Goal: Task Accomplishment & Management: Use online tool/utility

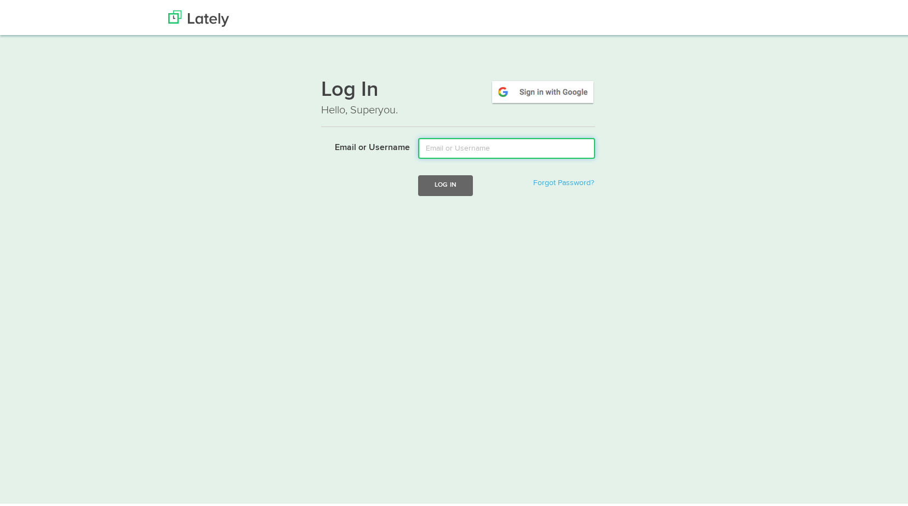
click at [459, 150] on input "Email or Username" at bounding box center [506, 146] width 177 height 21
type input "[PERSON_NAME][EMAIL_ADDRESS][DOMAIN_NAME]"
click at [453, 183] on button "Log In" at bounding box center [445, 183] width 55 height 20
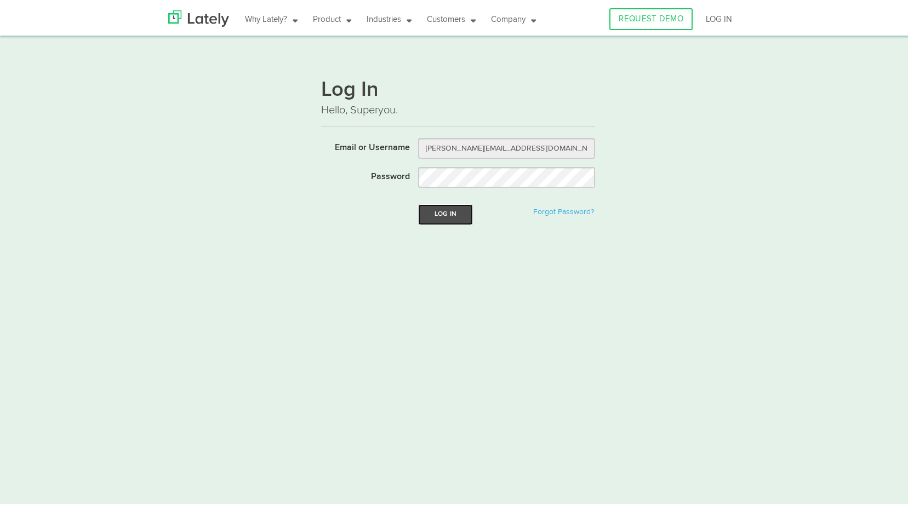
click at [448, 216] on button "Log In" at bounding box center [445, 212] width 55 height 20
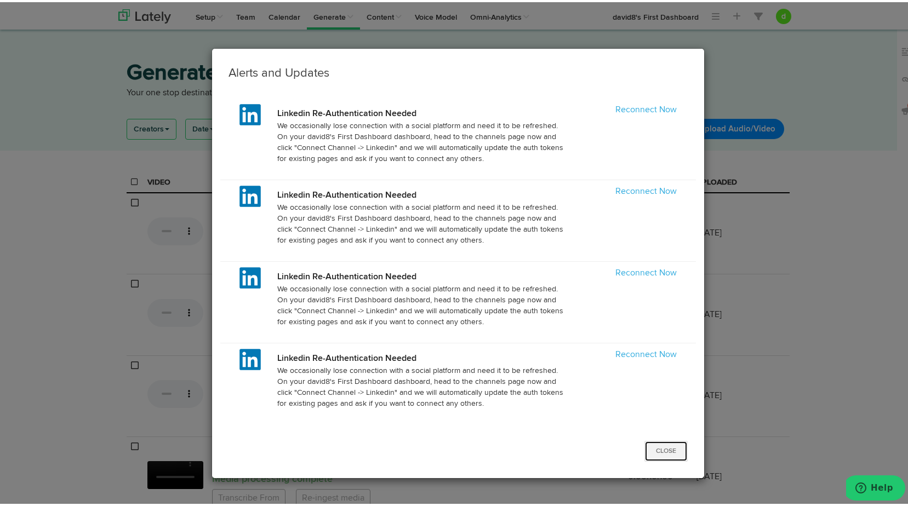
click at [665, 446] on button "Close" at bounding box center [666, 449] width 43 height 21
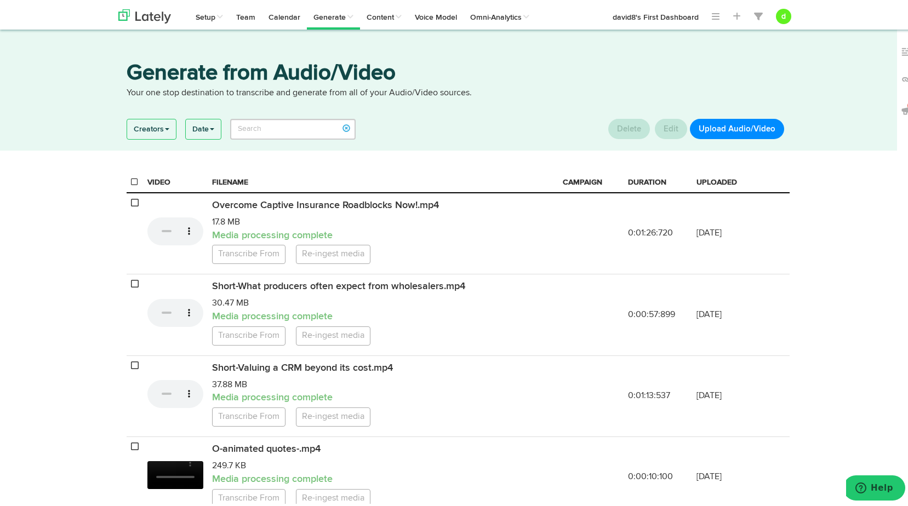
click at [722, 133] on button "Upload Audio/Video" at bounding box center [737, 127] width 94 height 20
click at [720, 127] on button "Upload Audio/Video" at bounding box center [737, 127] width 94 height 20
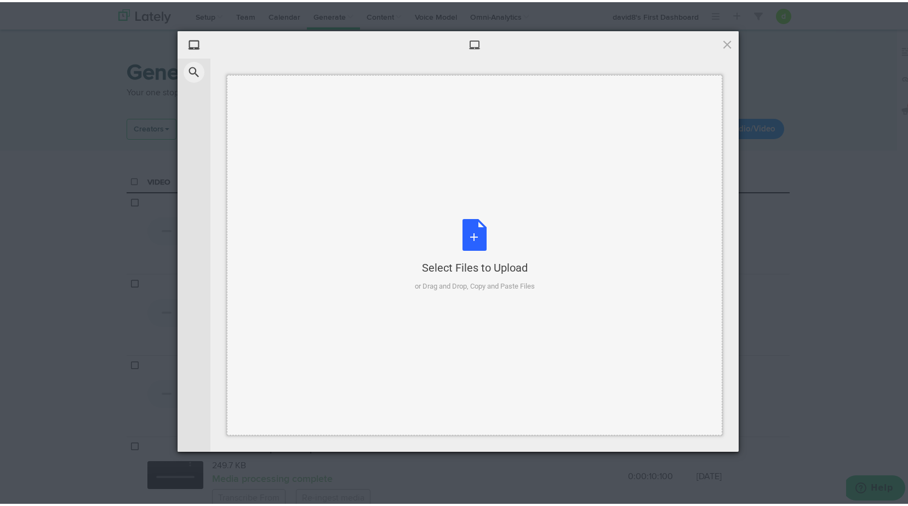
click at [502, 230] on div "Select Files to Upload or Drag and Drop, Copy and Paste Files" at bounding box center [475, 253] width 120 height 73
click at [466, 226] on div "Select Files to Upload or Drag and Drop, Copy and Paste Files" at bounding box center [475, 253] width 120 height 73
click at [476, 241] on div "Select Files to Upload or Drag and Drop, Copy and Paste Files" at bounding box center [475, 253] width 120 height 73
click at [724, 42] on span at bounding box center [727, 42] width 12 height 12
